Goal: Check status: Check status

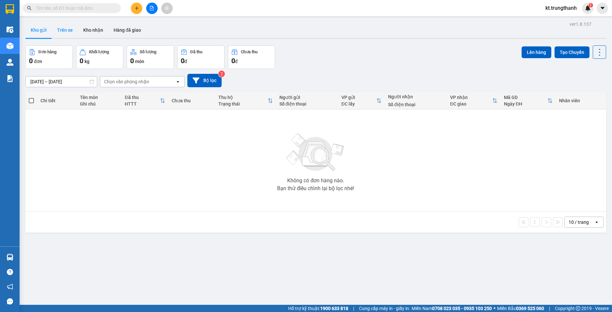
click at [65, 31] on button "Trên xe" at bounding box center [65, 30] width 26 height 16
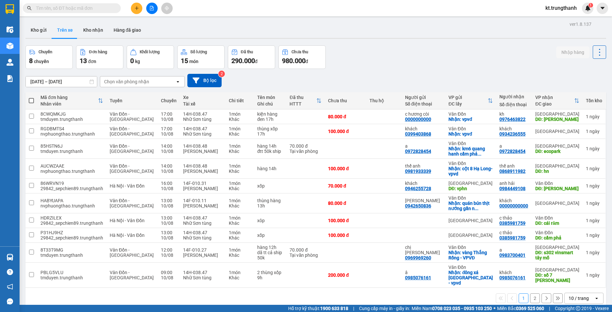
click at [65, 84] on input "[DATE] – [DATE]" at bounding box center [61, 81] width 71 height 10
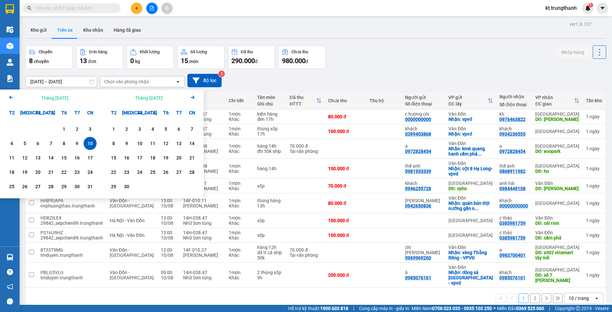
click at [91, 143] on div "10" at bounding box center [90, 143] width 9 height 8
type input "[DATE] – [DATE]"
